Goal: Task Accomplishment & Management: Use online tool/utility

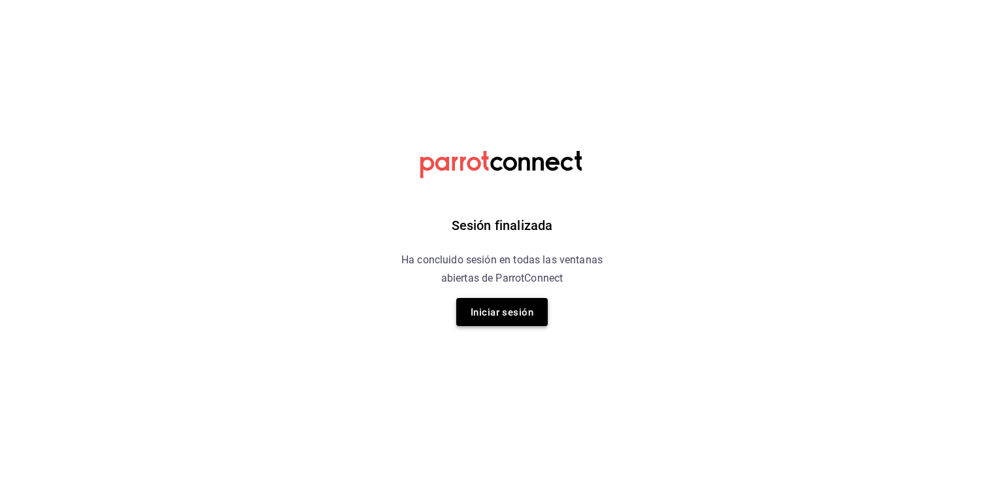
click at [497, 317] on font "Iniciar sesión" at bounding box center [502, 313] width 63 height 12
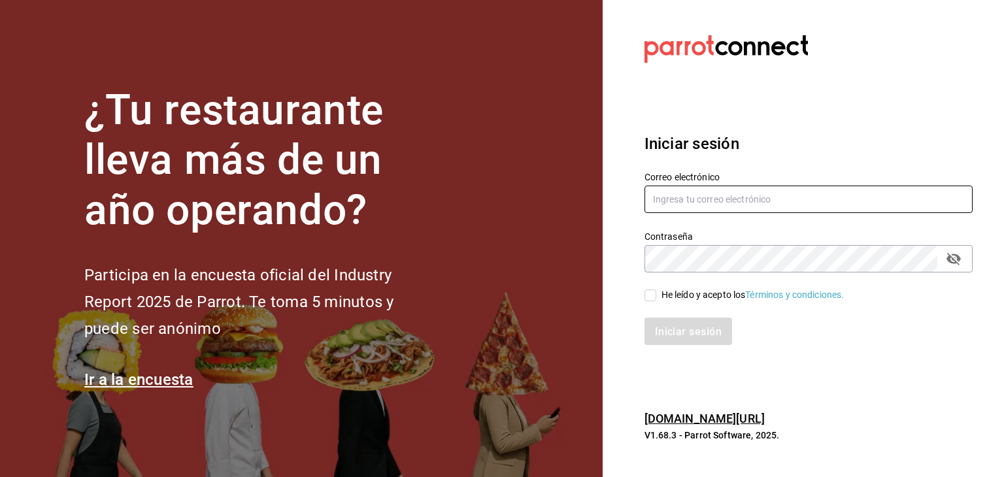
type input "[EMAIL_ADDRESS][DOMAIN_NAME]"
click at [653, 300] on input "He leído y acepto los Términos y condiciones." at bounding box center [650, 296] width 12 height 12
checkbox input "true"
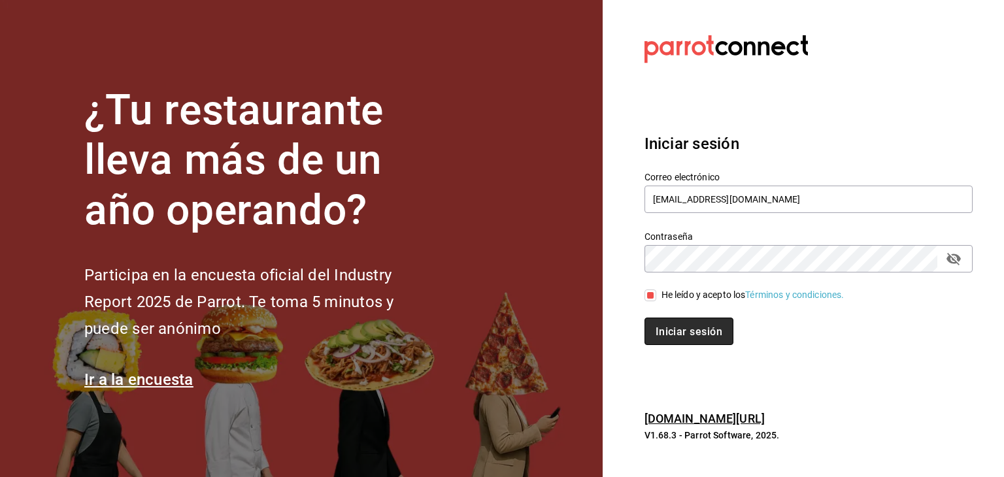
click at [684, 332] on font "Iniciar sesión" at bounding box center [689, 332] width 67 height 12
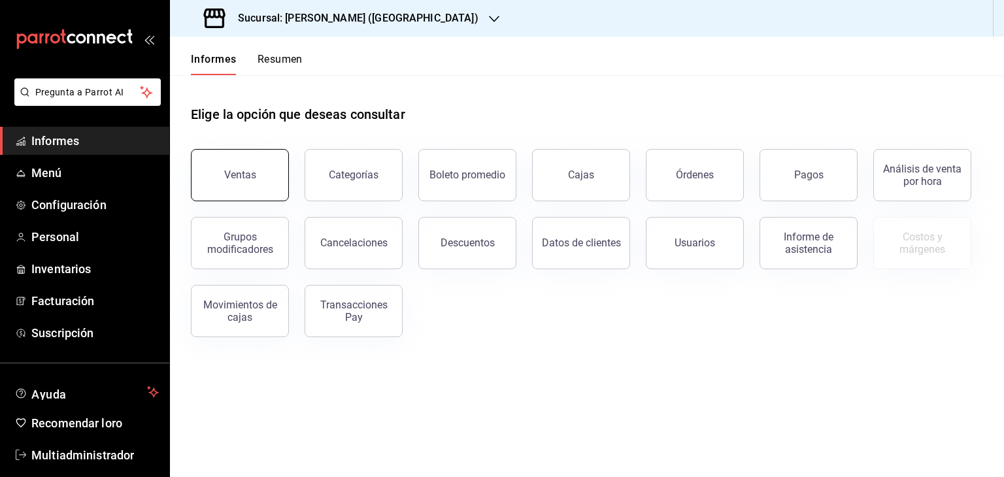
click at [237, 194] on button "Ventas" at bounding box center [240, 175] width 98 height 52
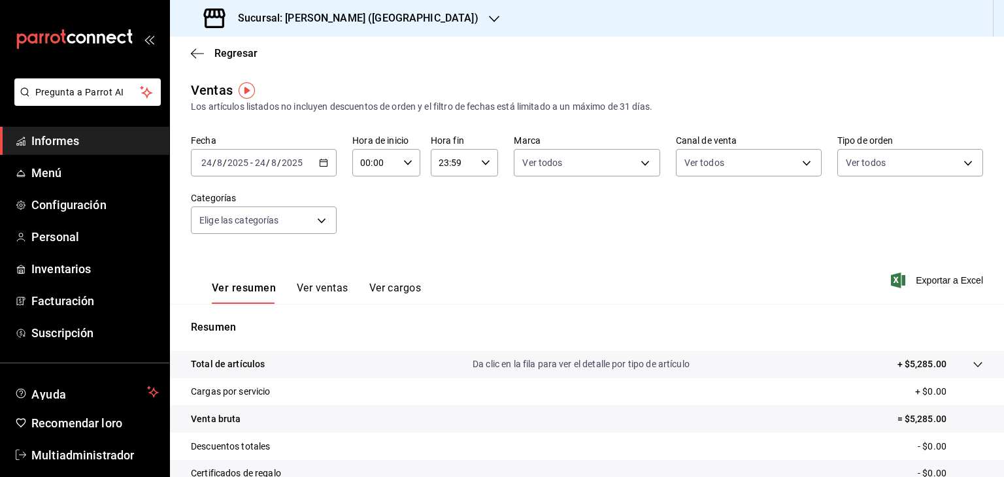
click at [329, 165] on div "[DATE] [DATE] - [DATE] [DATE]" at bounding box center [264, 162] width 146 height 27
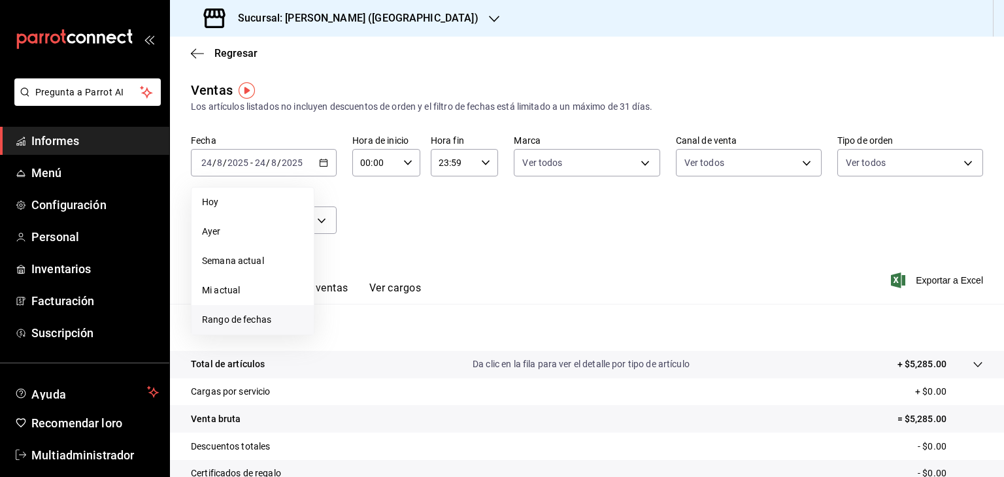
click at [218, 325] on span "Rango de fechas" at bounding box center [252, 320] width 101 height 14
click at [459, 216] on icon "button" at bounding box center [458, 211] width 16 height 16
click at [337, 277] on button "2" at bounding box center [341, 279] width 23 height 24
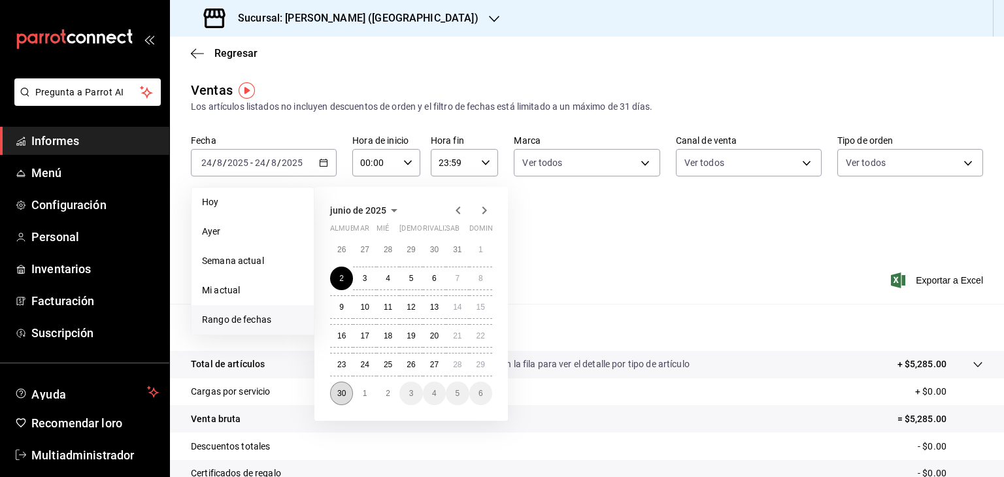
click at [346, 393] on button "30" at bounding box center [341, 394] width 23 height 24
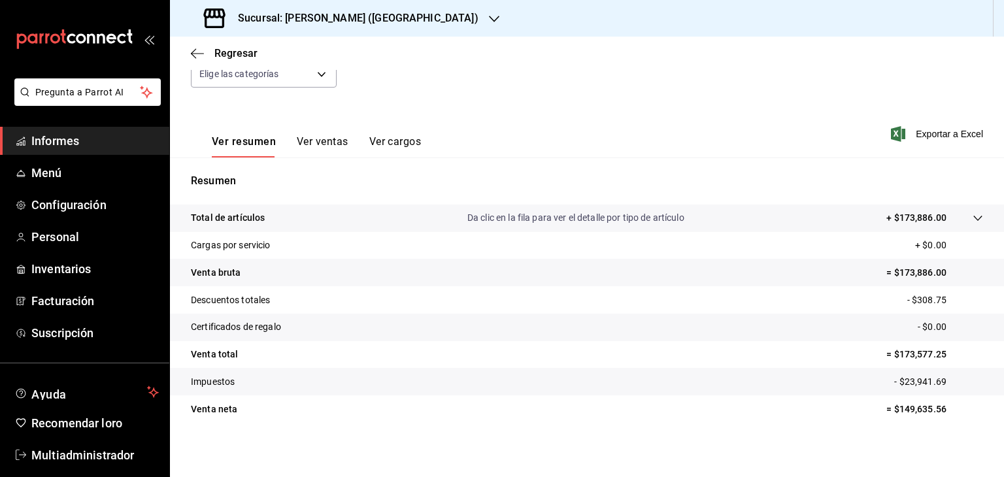
scroll to position [150, 0]
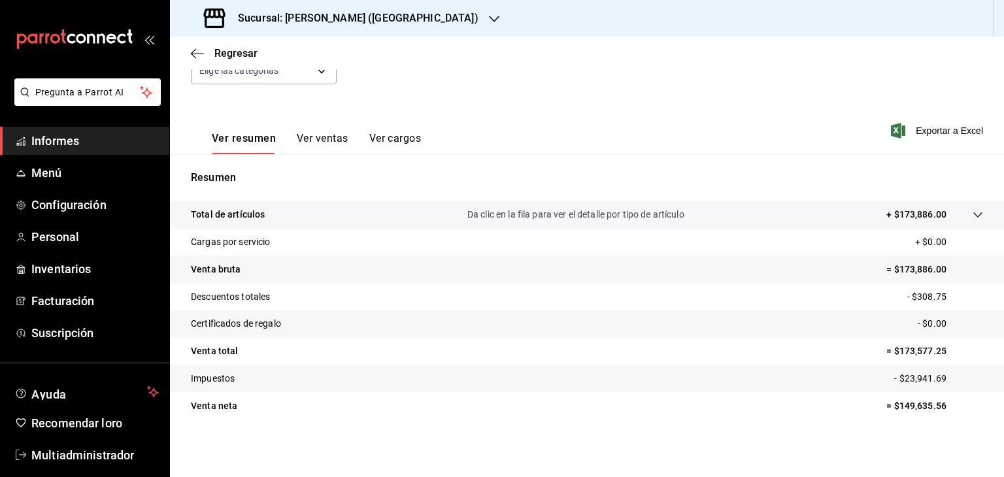
click at [973, 215] on icon at bounding box center [978, 215] width 10 height 10
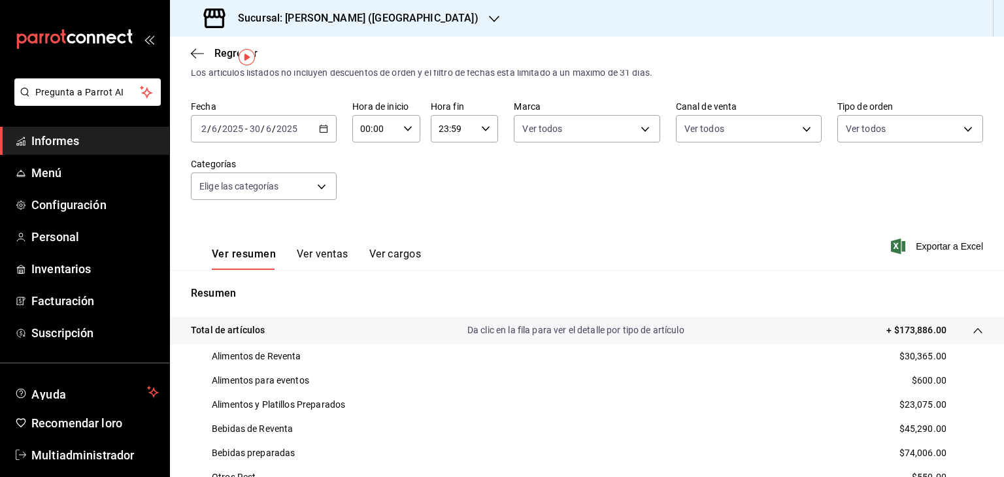
scroll to position [35, 0]
click at [327, 130] on div "[DATE] [DATE] - [DATE] [DATE]" at bounding box center [264, 127] width 146 height 27
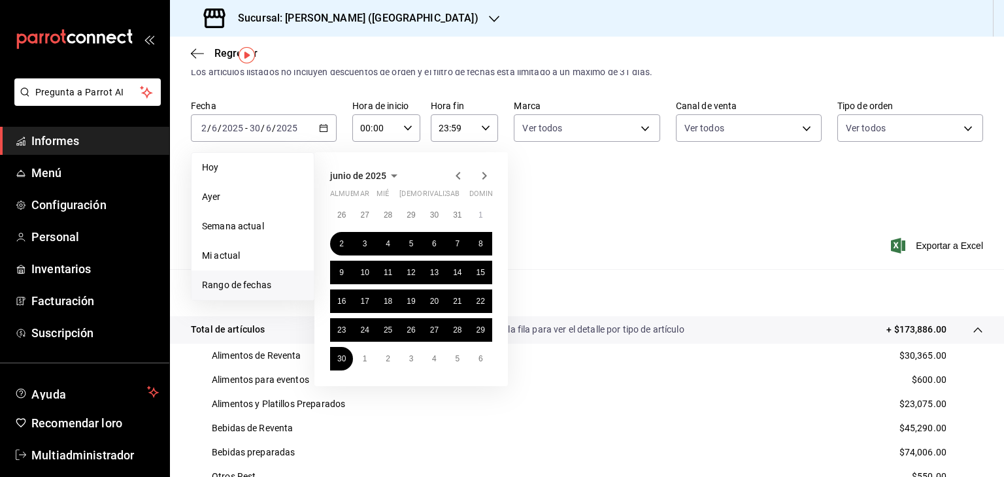
click at [484, 176] on icon "button" at bounding box center [484, 176] width 5 height 8
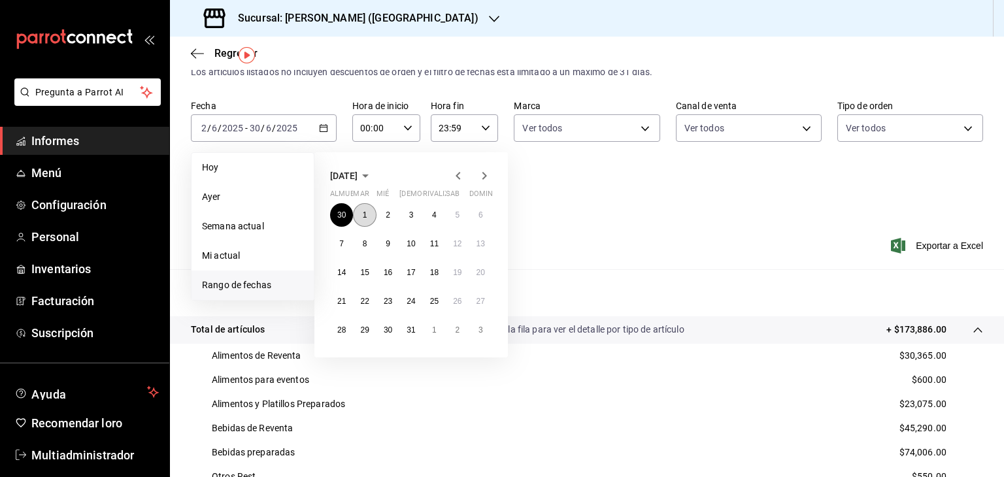
click at [368, 214] on button "1" at bounding box center [364, 215] width 23 height 24
click at [410, 329] on font "31" at bounding box center [411, 330] width 8 height 9
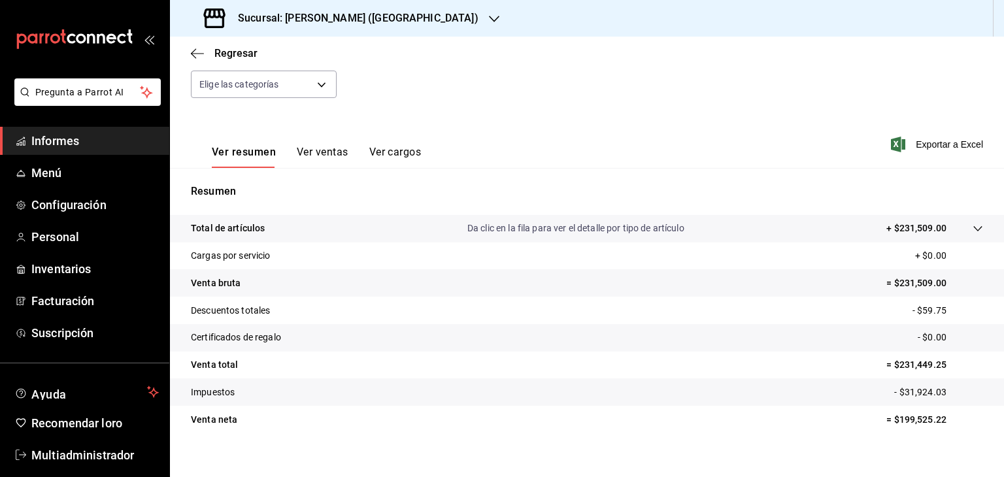
scroll to position [150, 0]
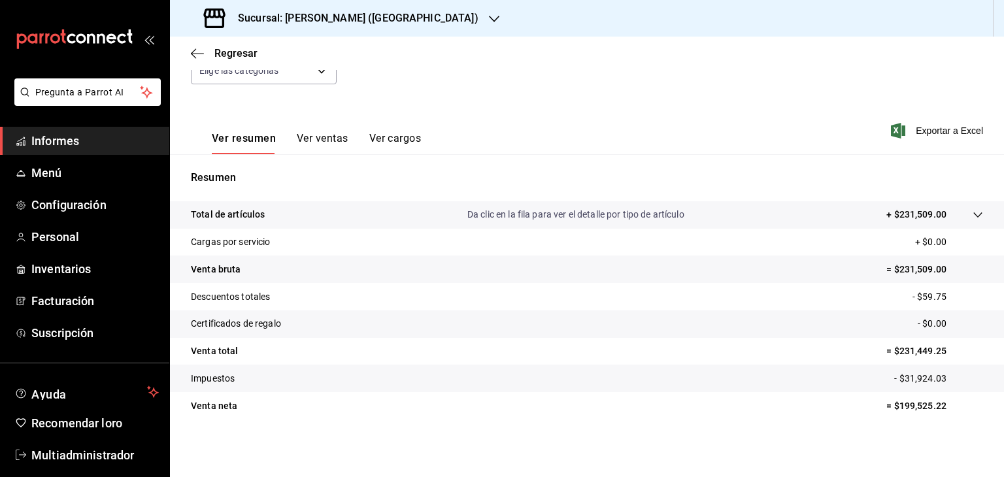
click at [973, 212] on icon at bounding box center [978, 215] width 10 height 10
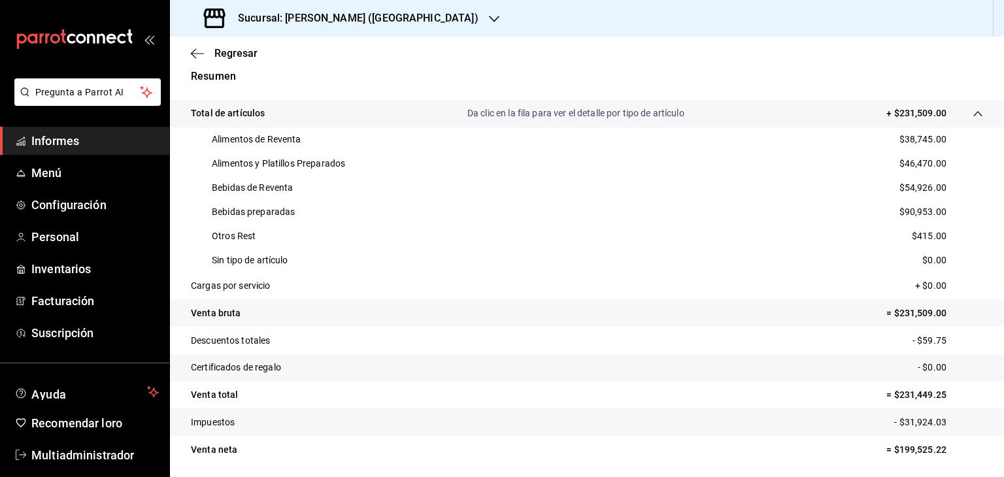
scroll to position [250, 0]
click at [682, 410] on tr "Impuestos - $31,924.03" at bounding box center [587, 422] width 834 height 27
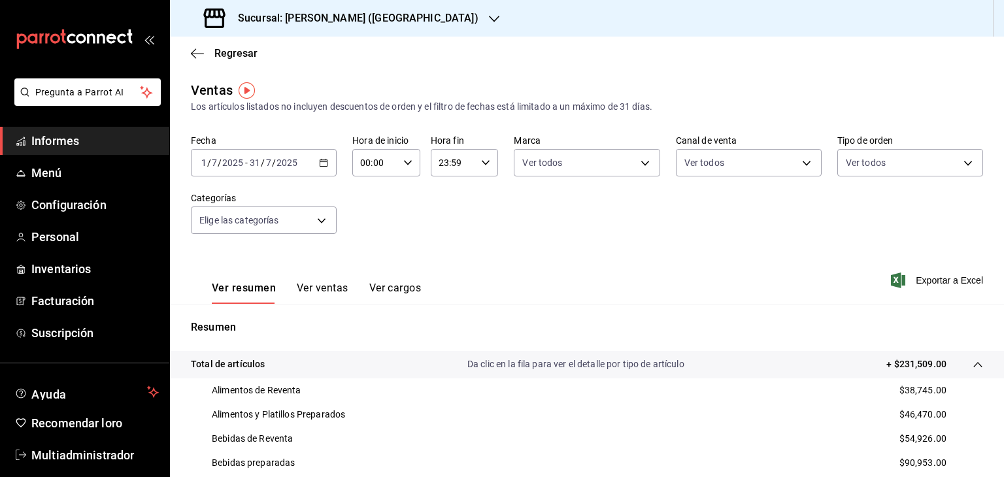
click at [324, 159] on icon "button" at bounding box center [323, 162] width 9 height 9
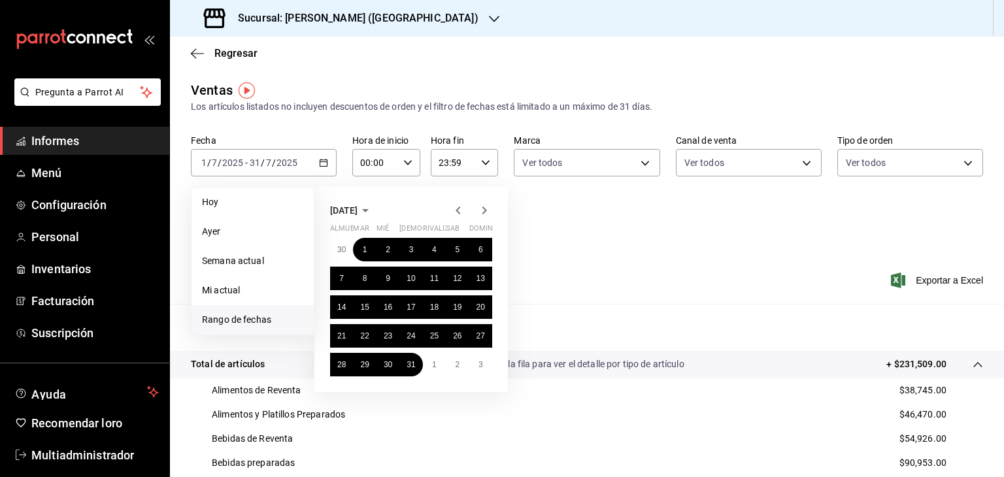
click at [482, 212] on icon "button" at bounding box center [484, 211] width 16 height 16
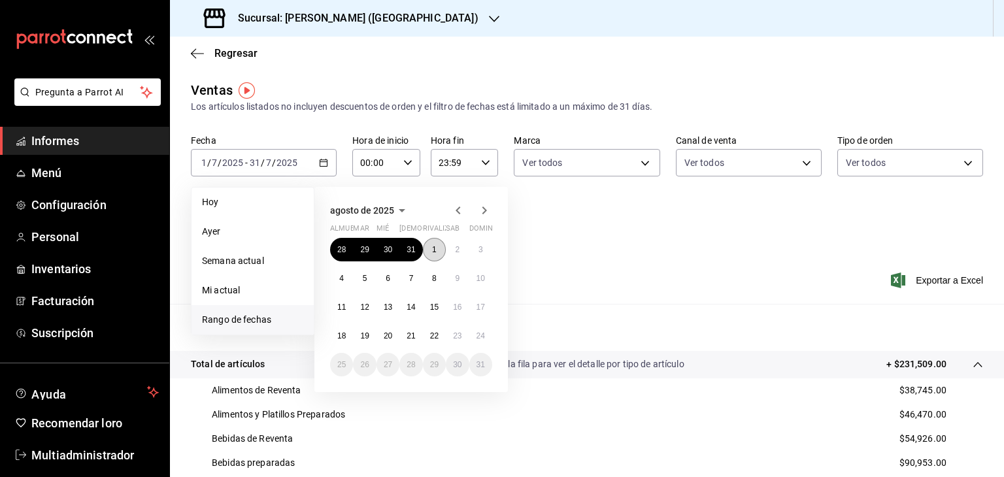
click at [426, 249] on button "1" at bounding box center [434, 250] width 23 height 24
click at [433, 339] on font "22" at bounding box center [434, 335] width 8 height 9
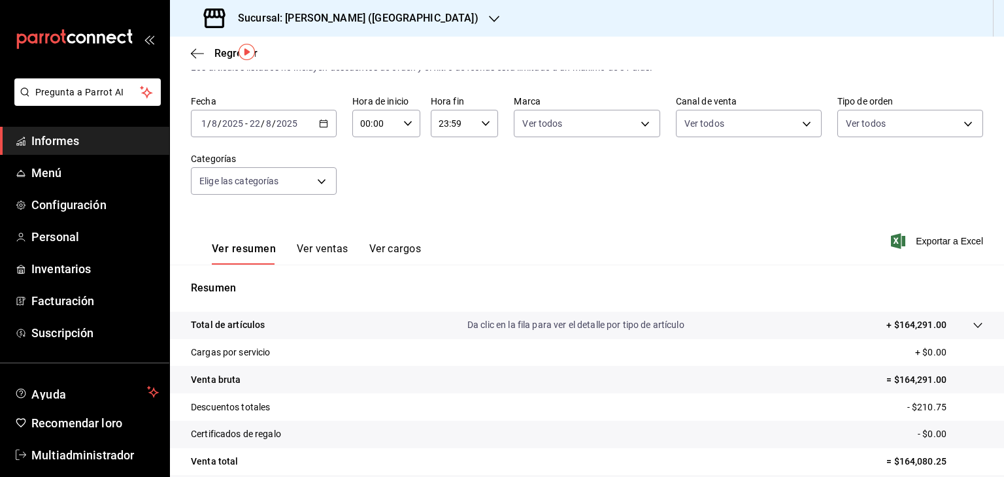
scroll to position [40, 0]
click at [973, 326] on icon at bounding box center [978, 325] width 10 height 10
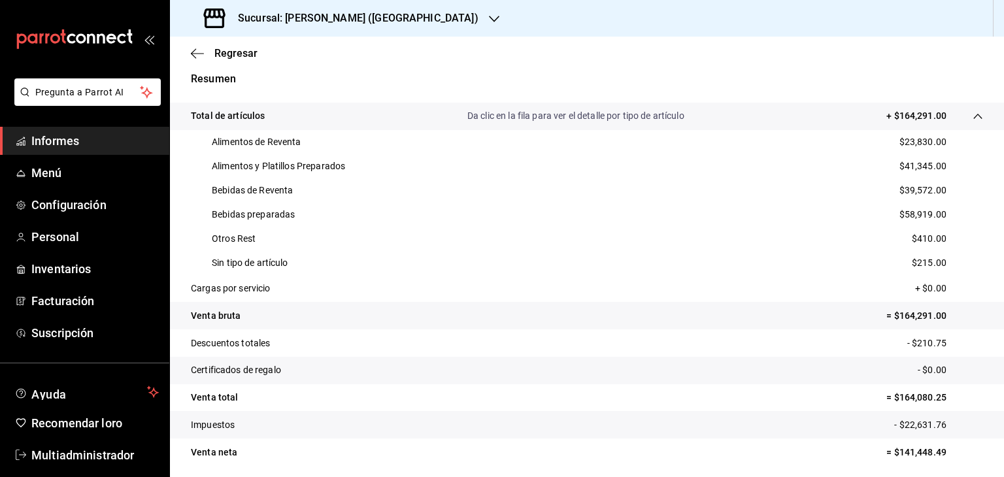
scroll to position [249, 0]
